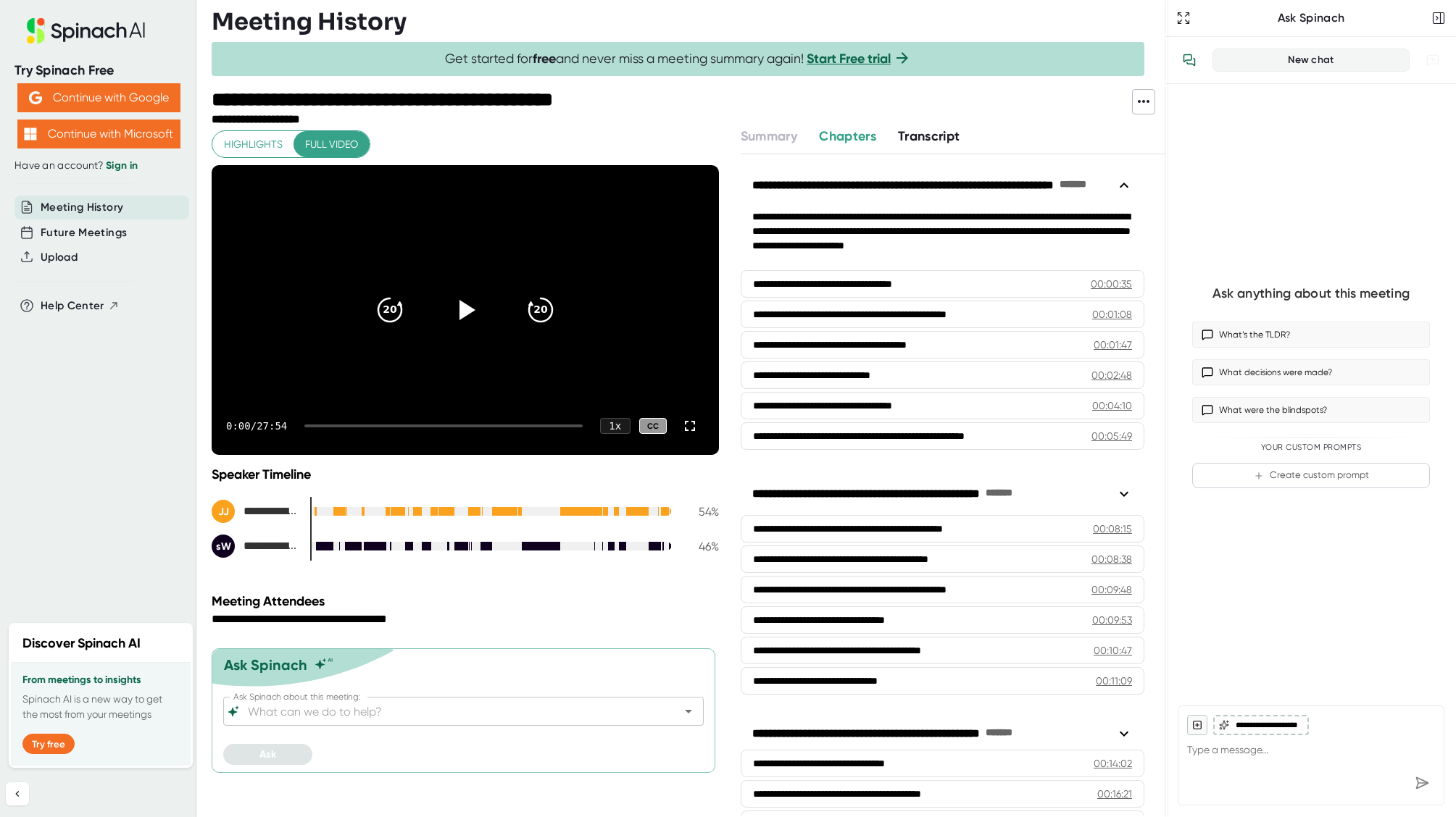
click at [846, 134] on span "Chapters" at bounding box center [847, 135] width 57 height 16
click at [927, 134] on span "Transcript" at bounding box center [929, 135] width 63 height 16
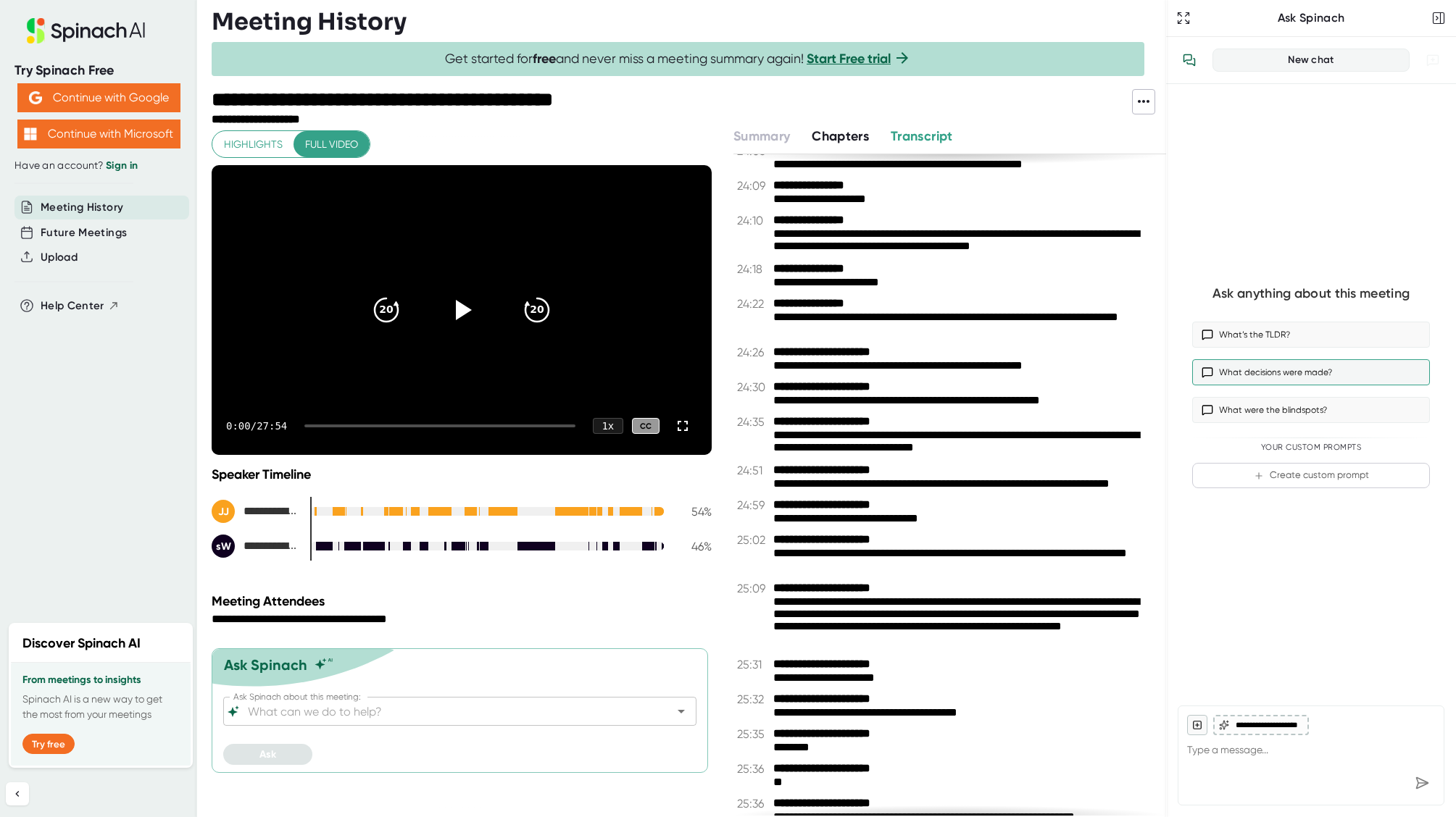
scroll to position [11446, 0]
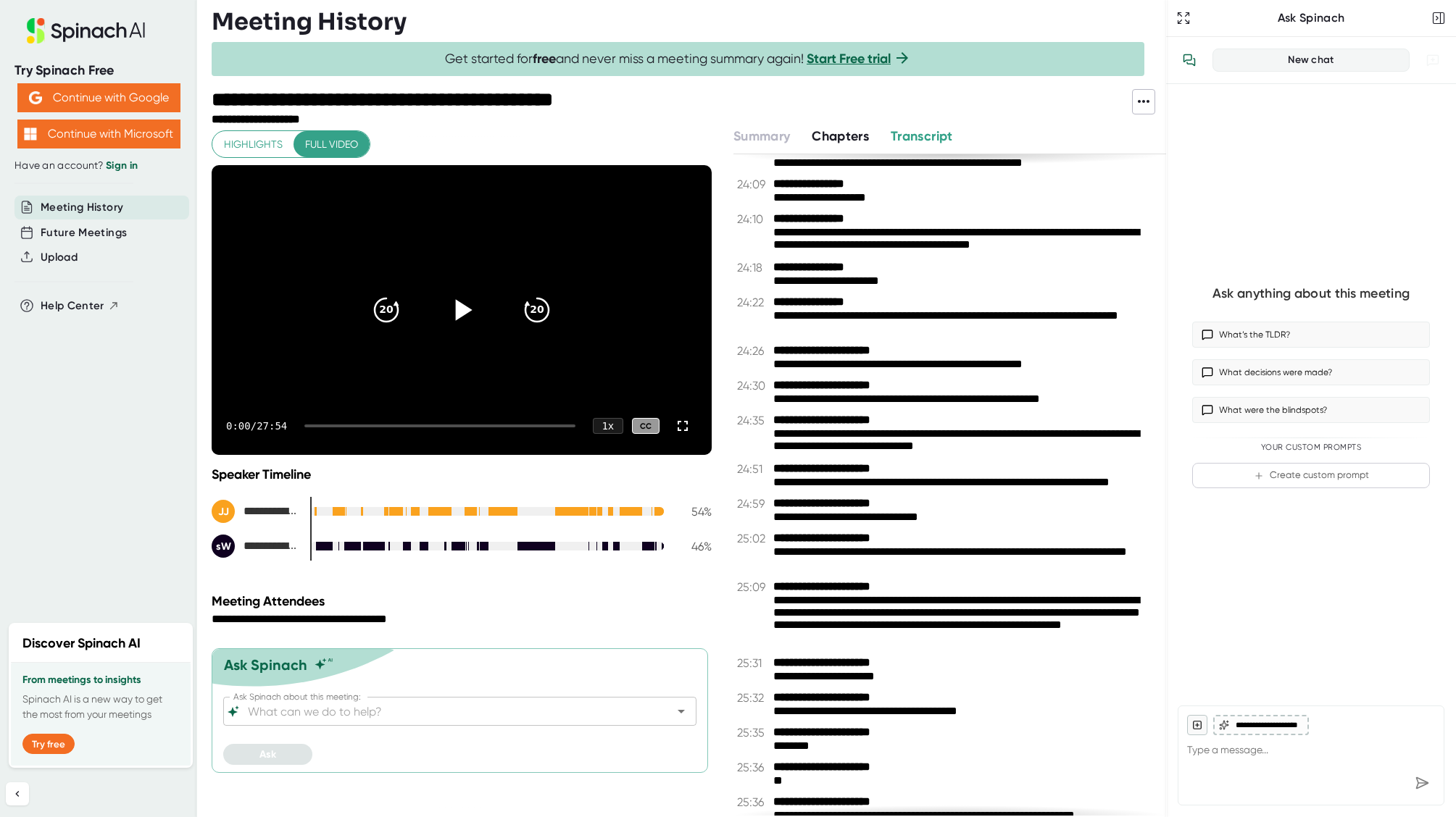
click at [458, 312] on icon at bounding box center [461, 309] width 36 height 36
click at [334, 426] on div "0:01 / 27:54 1 x CC" at bounding box center [462, 426] width 500 height 58
click at [335, 423] on div "0:02 / 27:54 1 x CC" at bounding box center [462, 426] width 500 height 58
click at [327, 425] on div at bounding box center [440, 426] width 271 height 3
drag, startPoint x: 326, startPoint y: 427, endPoint x: 402, endPoint y: 427, distance: 76.0
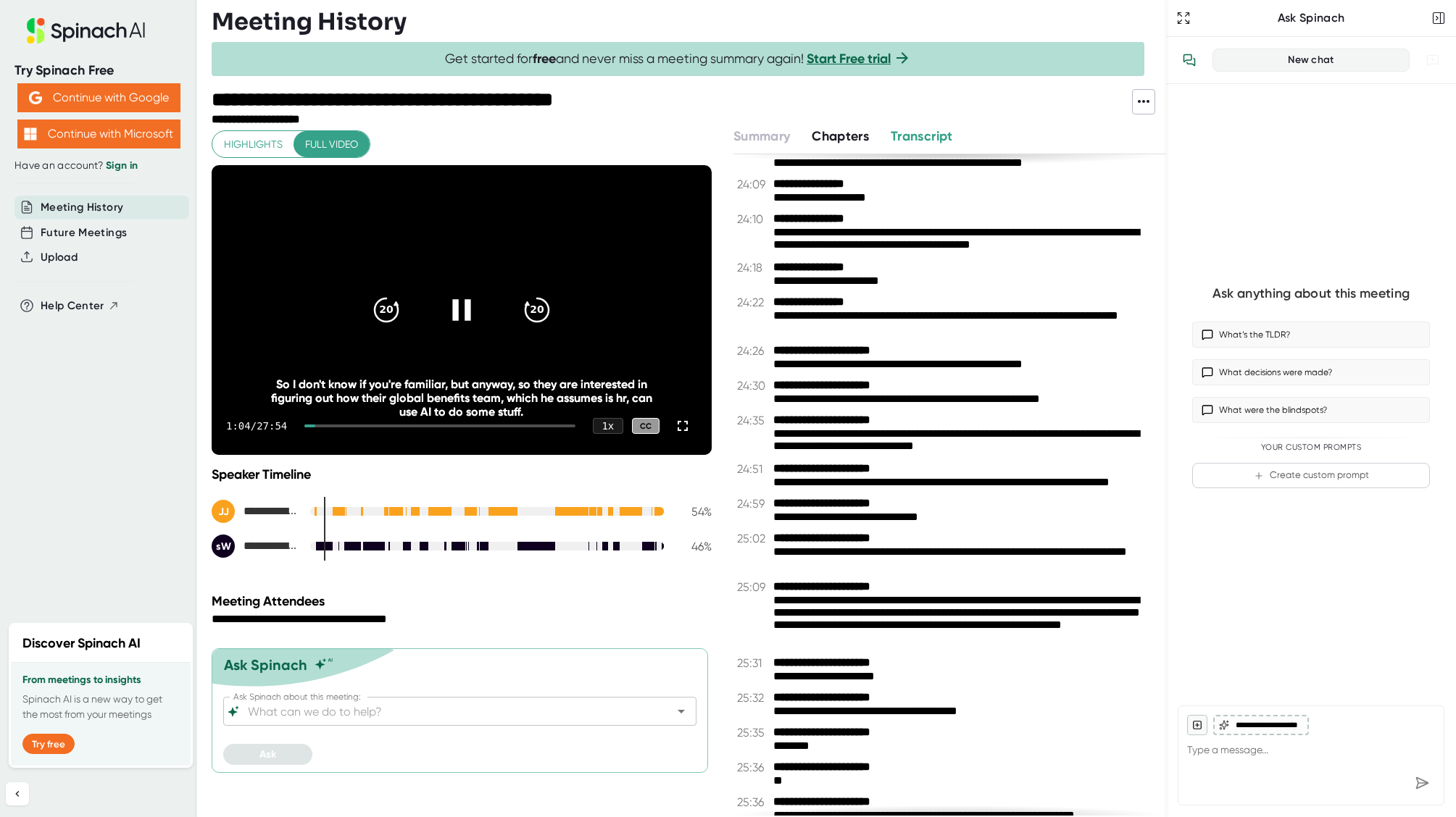
click at [403, 427] on div "1:04 / 27:54 1 x CC" at bounding box center [462, 426] width 500 height 58
click at [401, 427] on div "1:04 / 27:54 1 x CC" at bounding box center [462, 426] width 500 height 58
click at [395, 426] on div at bounding box center [440, 426] width 271 height 3
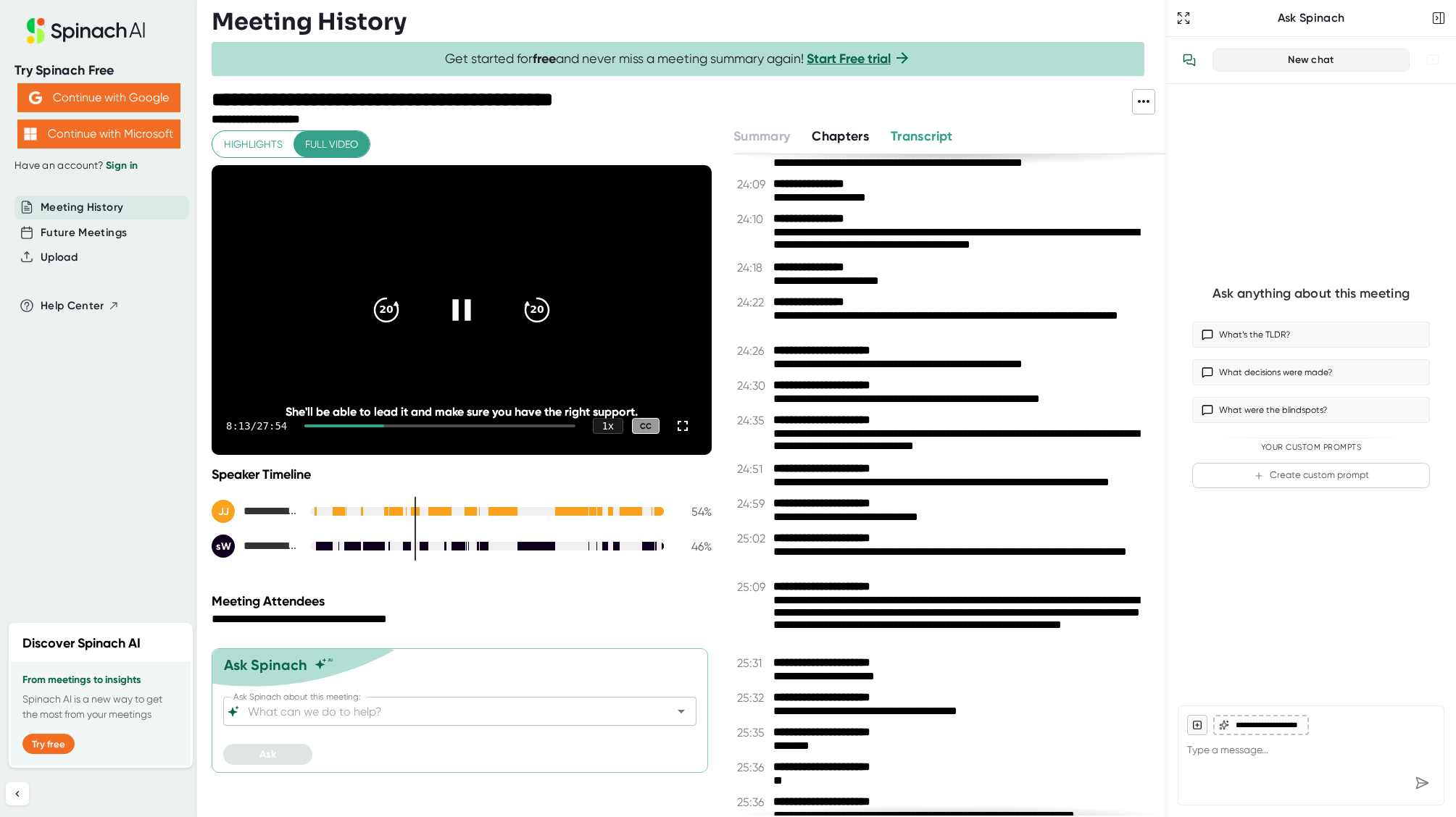
click at [450, 426] on div at bounding box center [440, 426] width 271 height 3
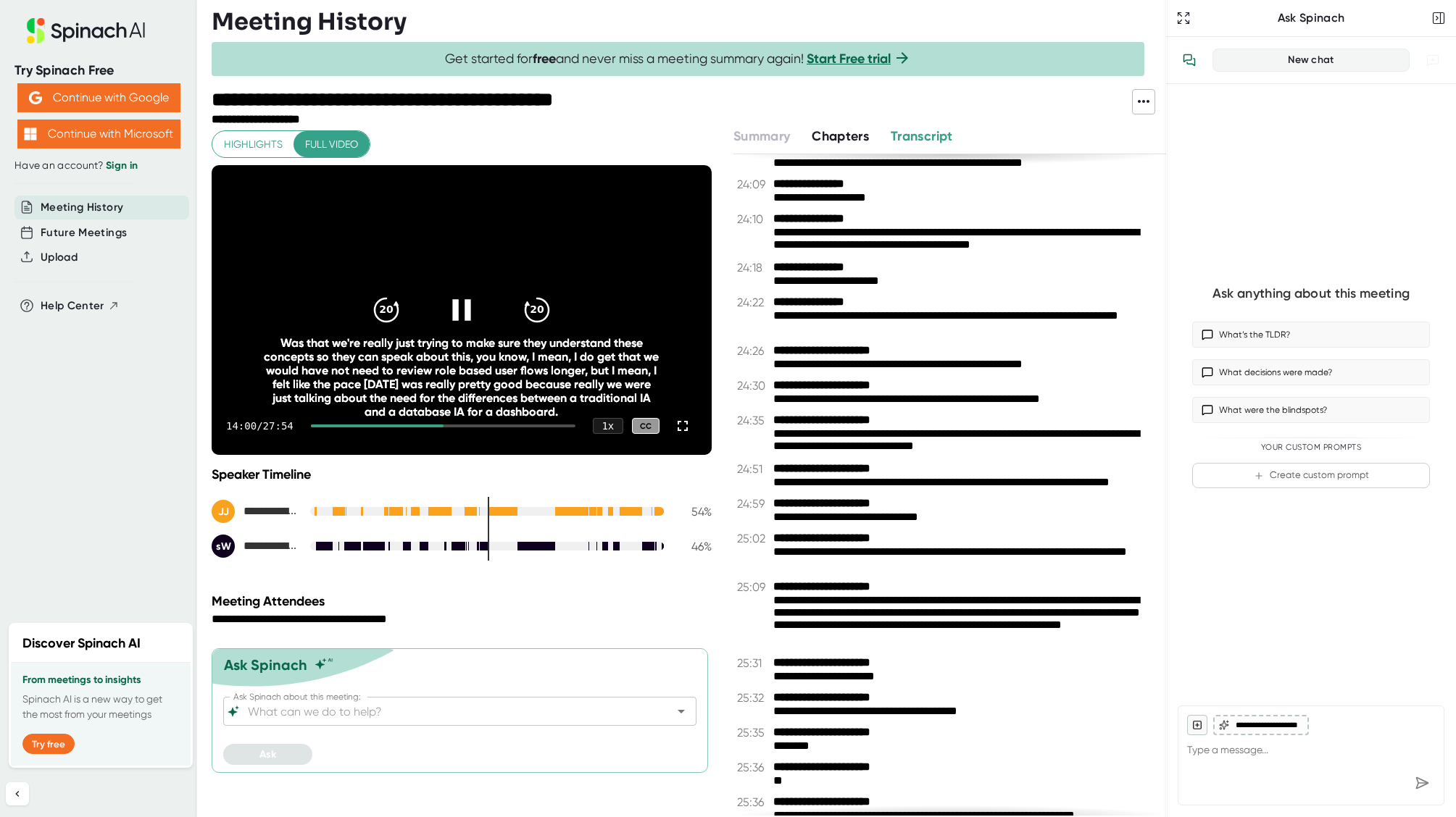
click at [490, 425] on div at bounding box center [442, 426] width 264 height 3
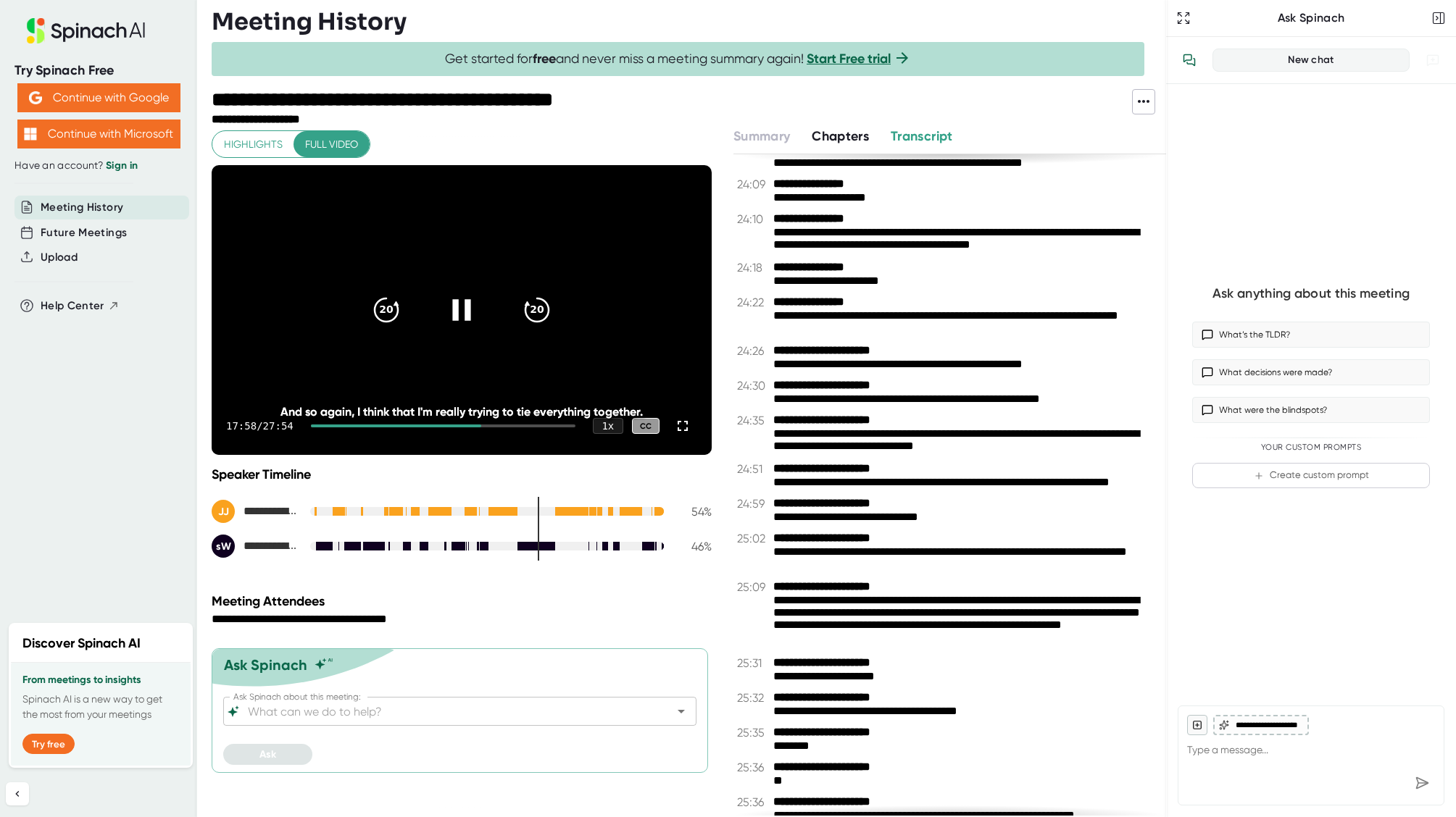
click at [514, 426] on div at bounding box center [442, 426] width 264 height 3
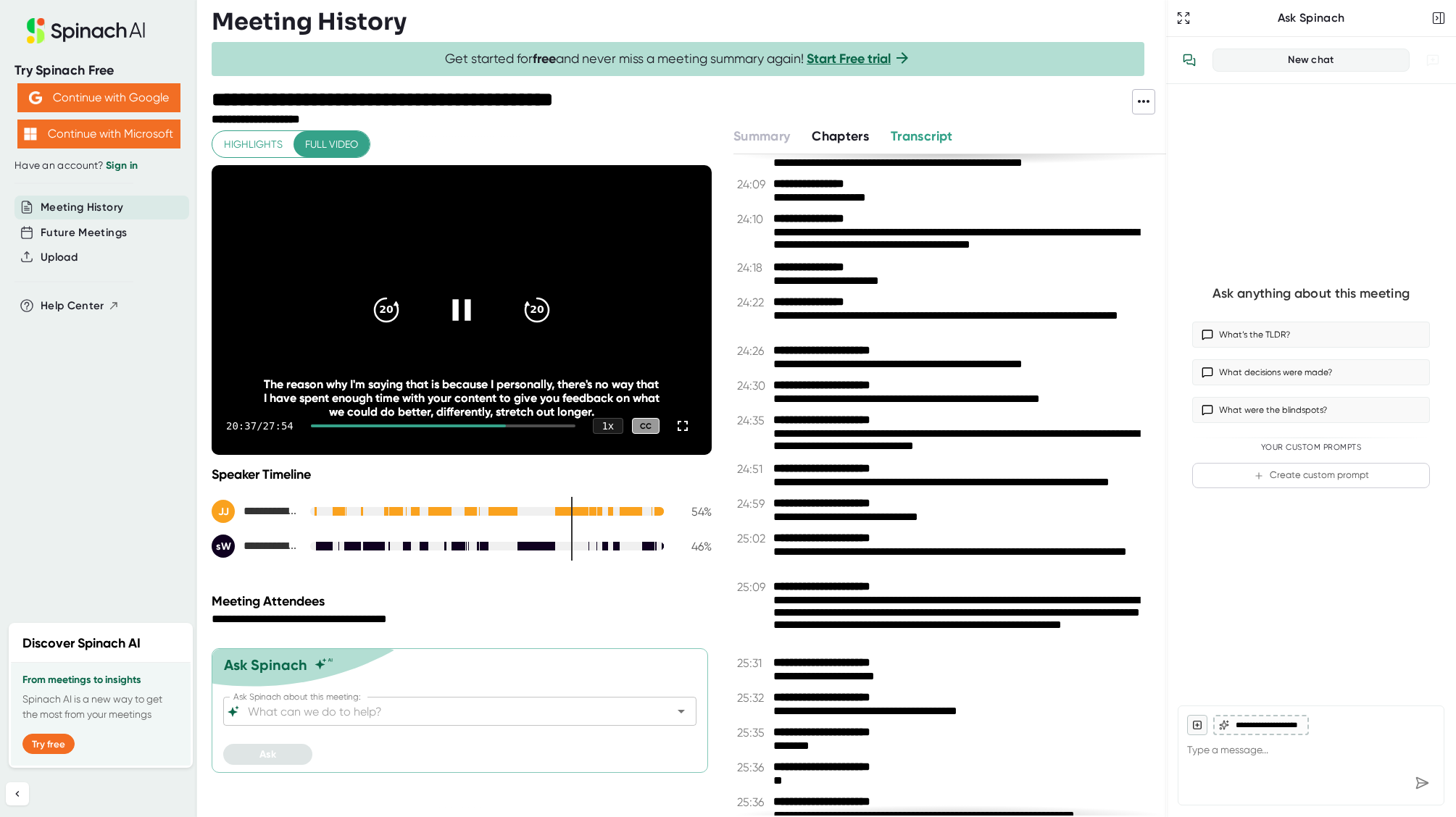
click at [524, 426] on div at bounding box center [442, 426] width 264 height 3
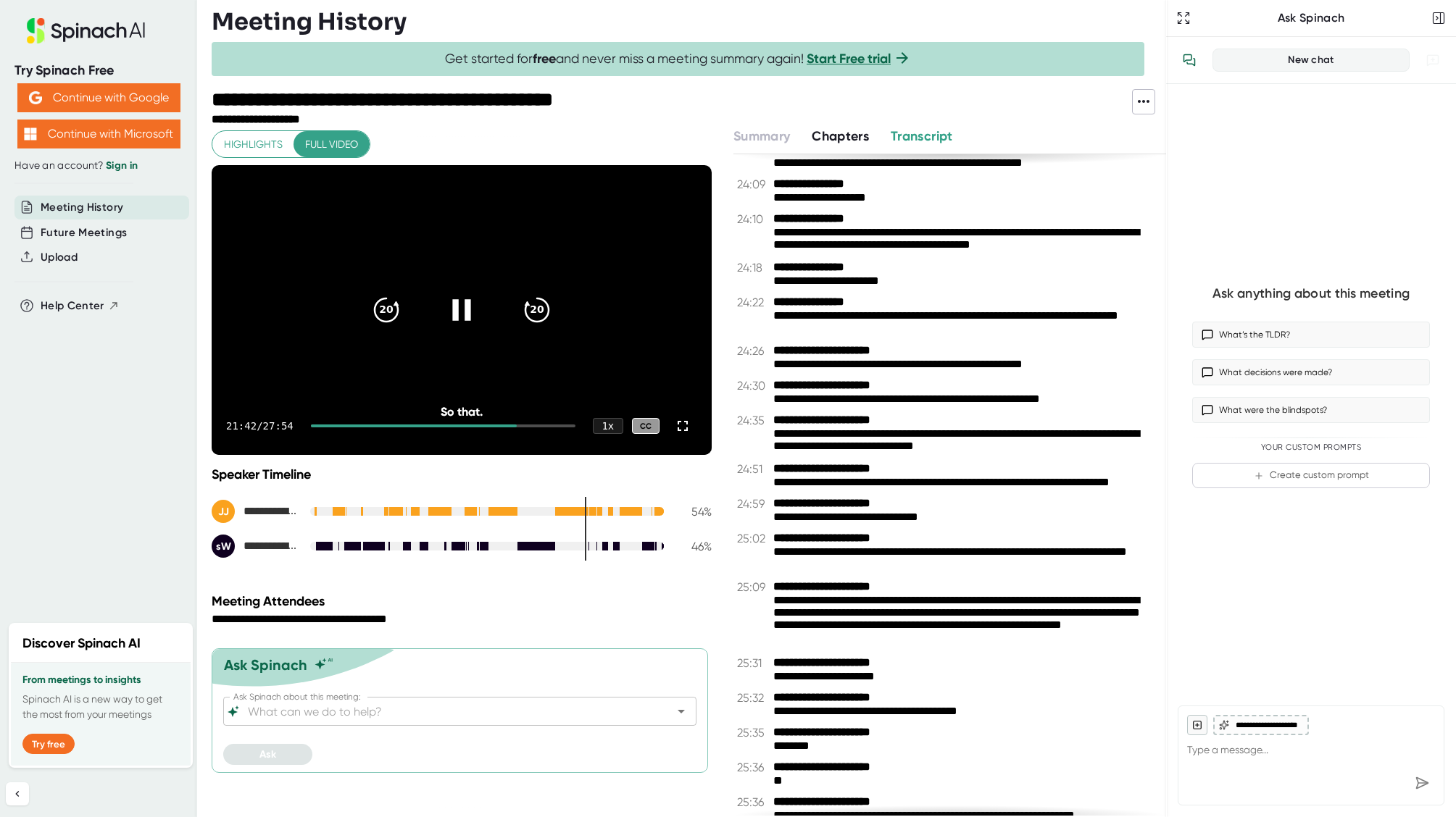
click at [534, 426] on div at bounding box center [442, 426] width 264 height 3
click at [543, 426] on div at bounding box center [442, 426] width 264 height 3
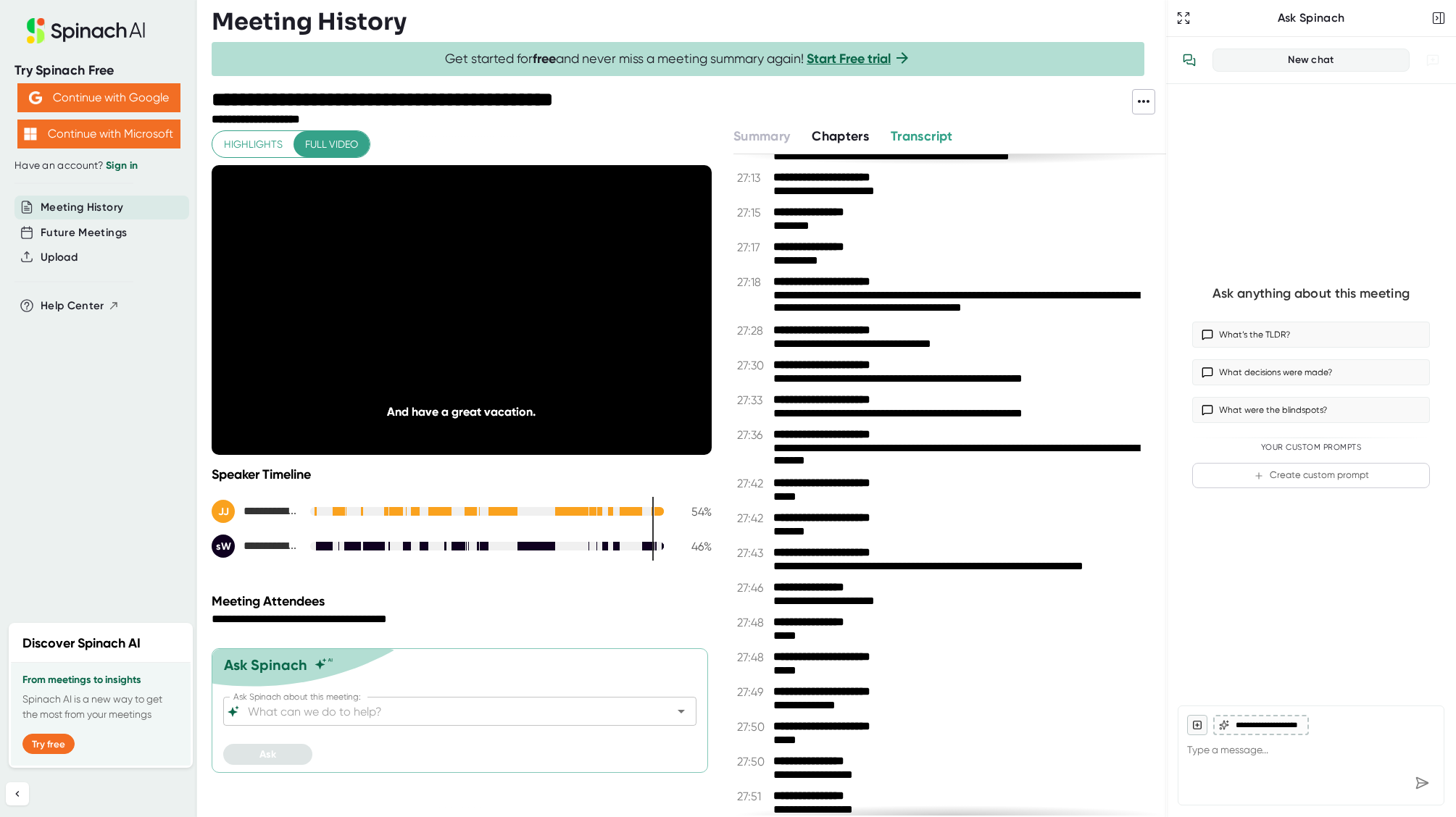
scroll to position [12995, 0]
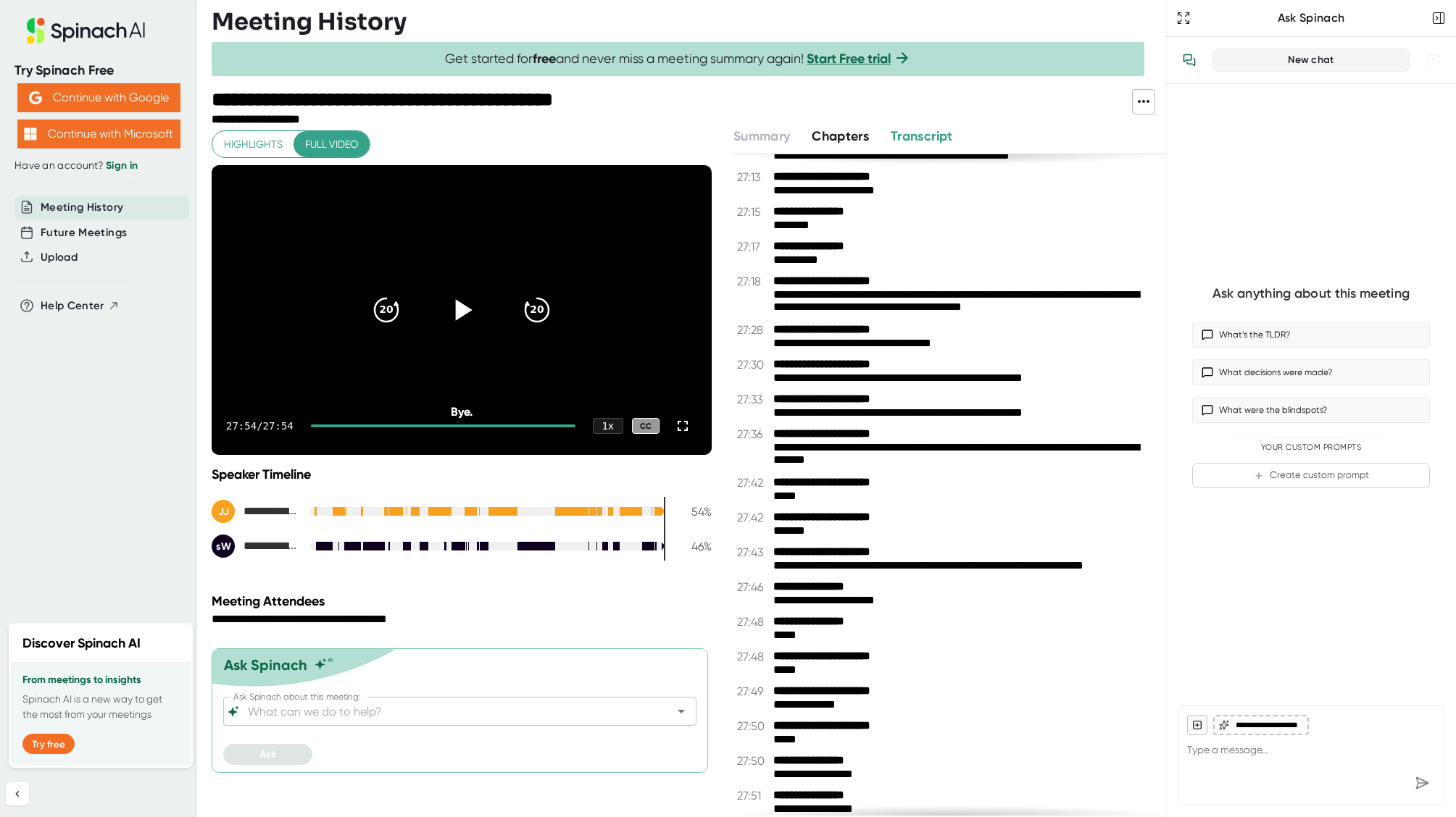
type textarea "x"
